Goal: Information Seeking & Learning: Find specific page/section

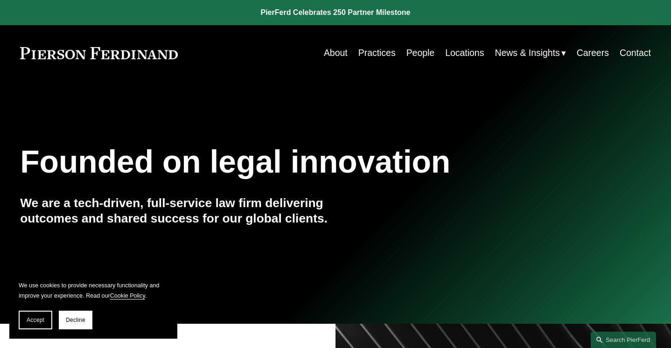
click at [409, 46] on link "People" at bounding box center [420, 53] width 28 height 18
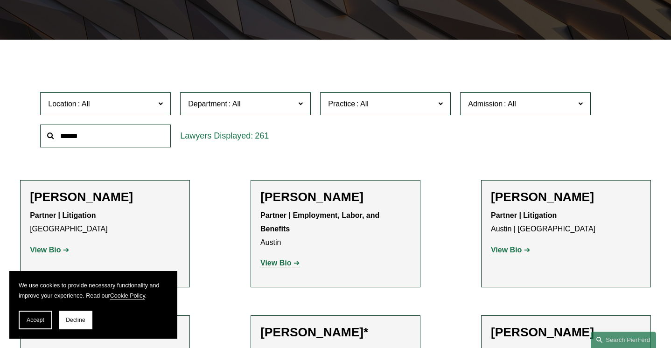
scroll to position [306, 0]
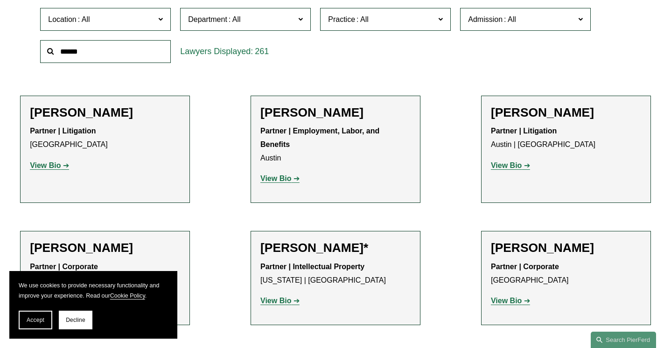
click at [100, 63] on input "text" at bounding box center [105, 51] width 131 height 23
type input "**********"
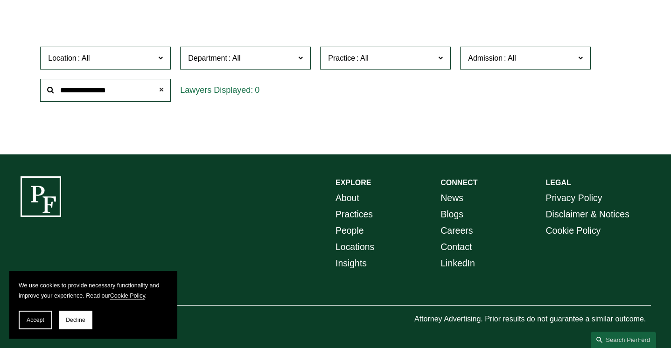
click at [159, 87] on span at bounding box center [161, 90] width 19 height 19
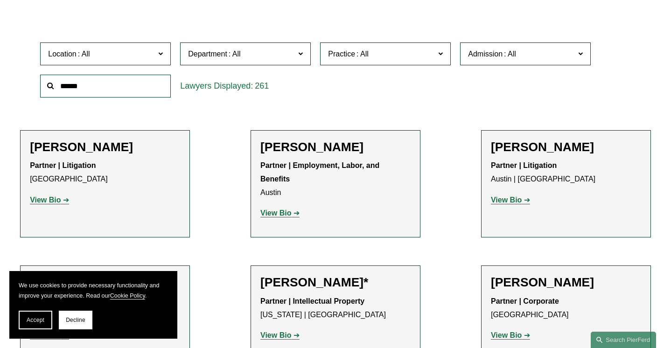
click at [144, 86] on input "text" at bounding box center [105, 86] width 131 height 23
type input "*****"
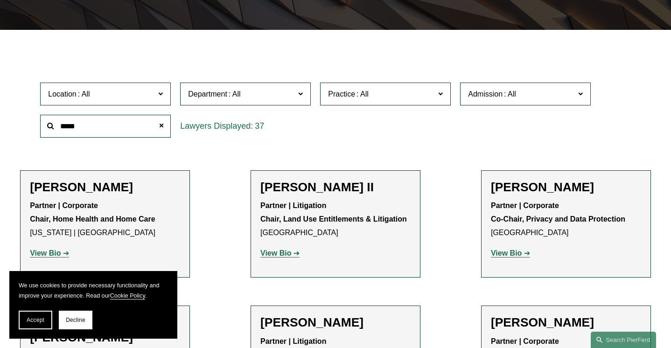
scroll to position [224, 0]
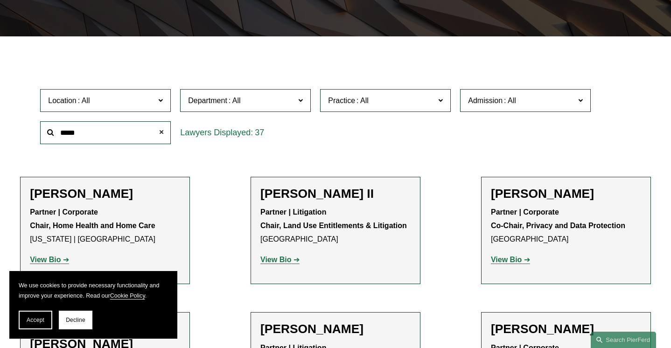
click at [167, 138] on span at bounding box center [161, 132] width 19 height 19
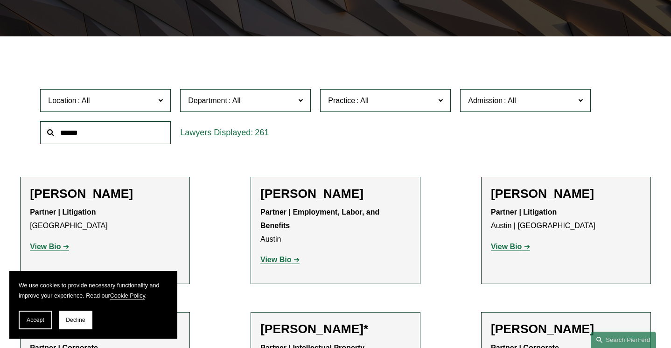
drag, startPoint x: 114, startPoint y: 138, endPoint x: 115, endPoint y: 148, distance: 10.3
click at [114, 149] on div at bounding box center [105, 133] width 140 height 32
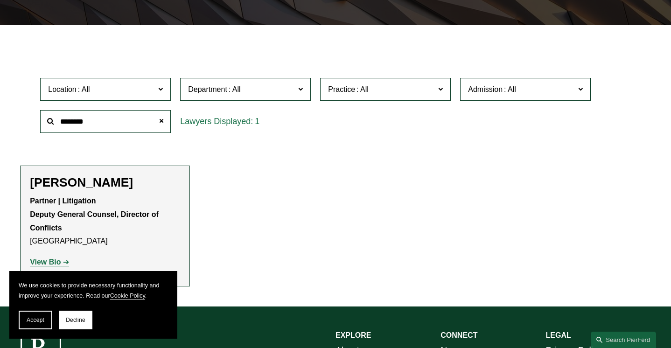
scroll to position [285, 0]
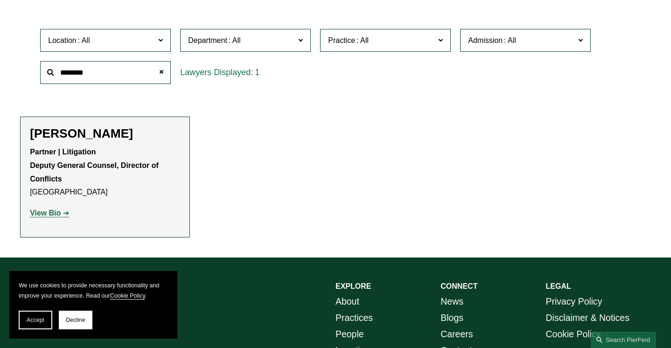
type input "********"
click at [56, 211] on strong "View Bio" at bounding box center [45, 213] width 31 height 8
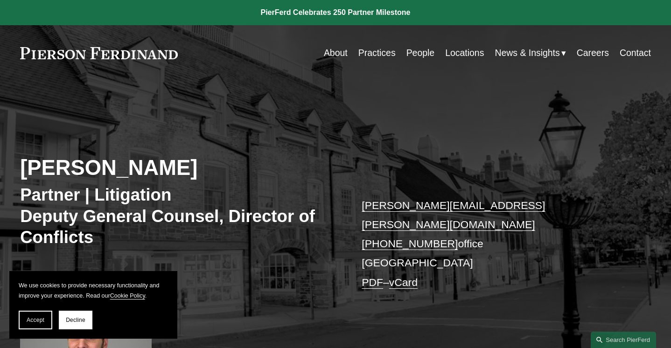
click at [432, 56] on nav "About Practices People Locations News & Insights News Insights Blogs Careers Co…" at bounding box center [487, 53] width 327 height 18
click at [419, 57] on link "People" at bounding box center [420, 53] width 28 height 18
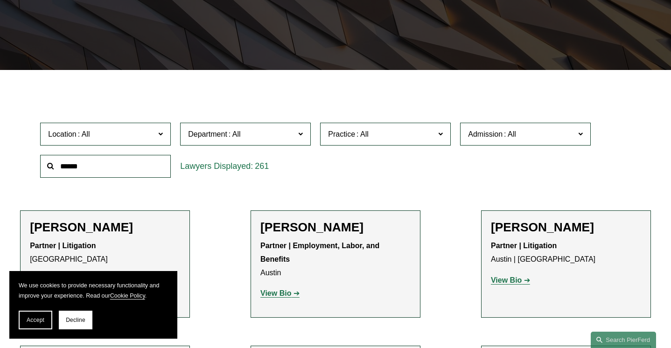
scroll to position [292, 0]
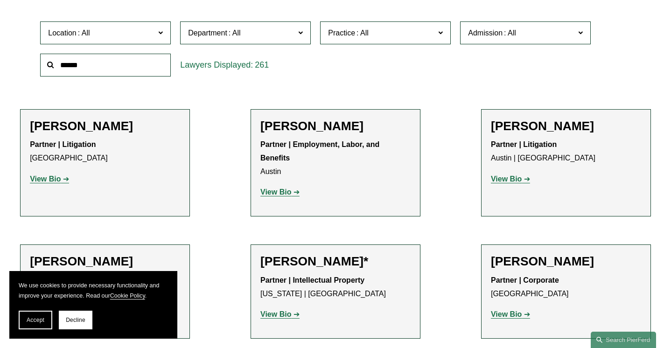
click at [76, 76] on input "text" at bounding box center [105, 65] width 131 height 23
type input "*****"
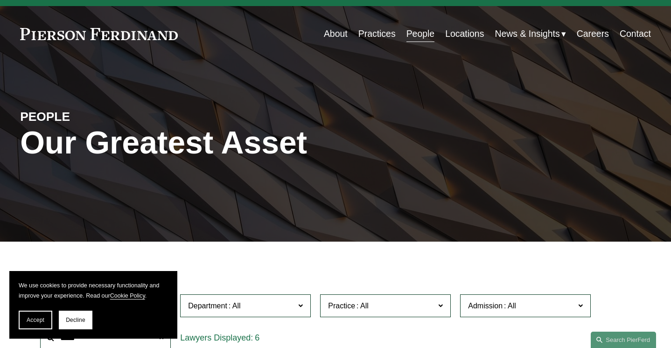
scroll to position [0, 0]
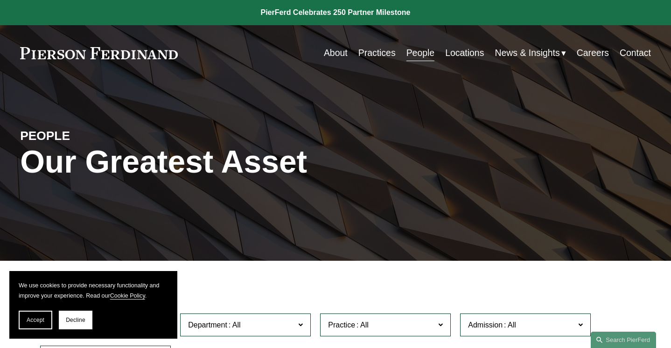
click at [590, 51] on link "Careers" at bounding box center [593, 53] width 32 height 18
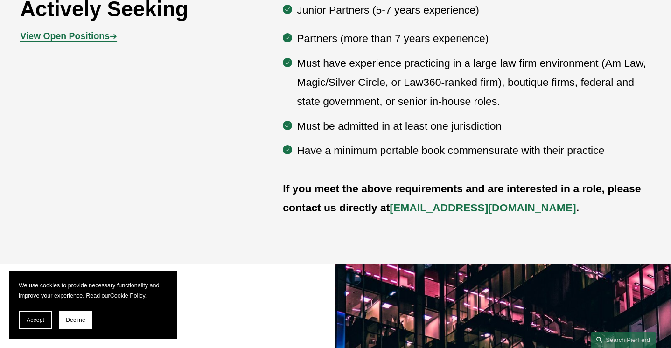
scroll to position [561, 0]
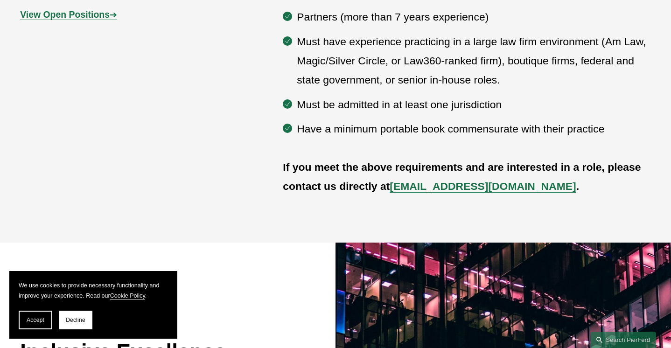
click at [297, 15] on p "Partners (more than 7 years experience)" at bounding box center [474, 16] width 354 height 19
click at [75, 19] on strong "View Open Positions" at bounding box center [65, 14] width 90 height 10
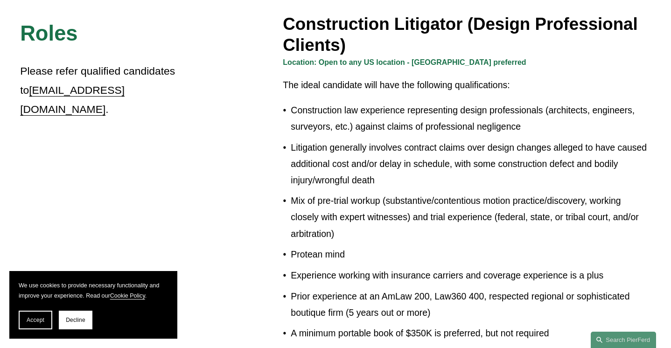
scroll to position [530, 0]
